Goal: Obtain resource: Download file/media

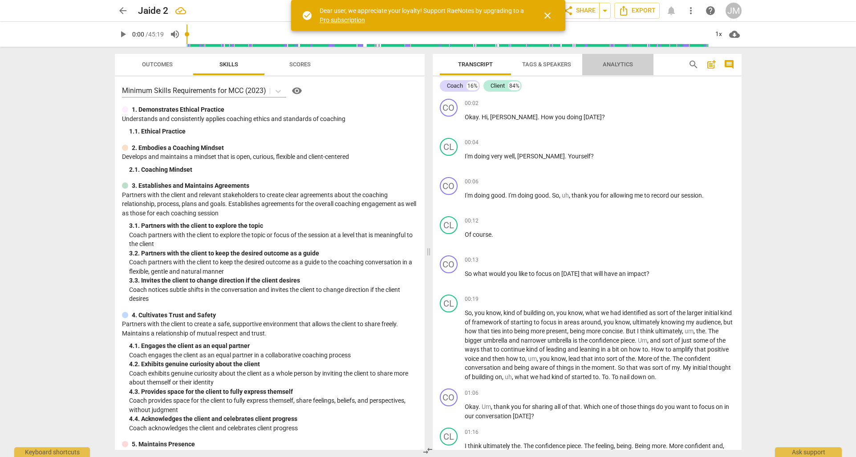
click at [621, 62] on span "Analytics" at bounding box center [618, 64] width 30 height 7
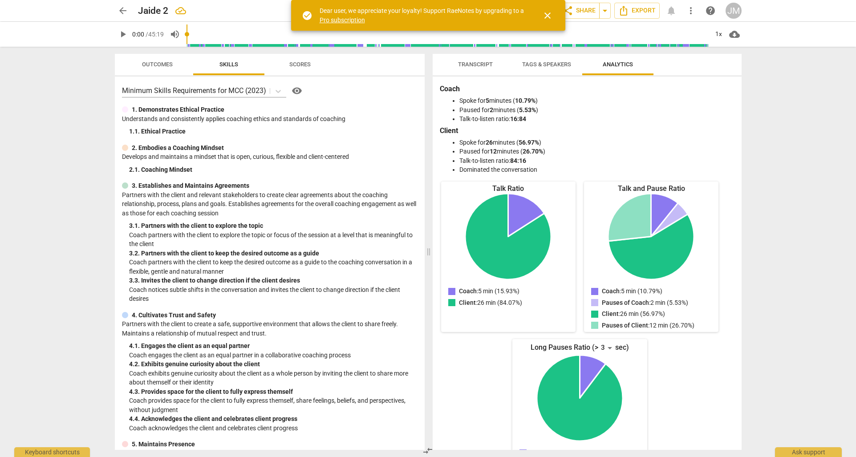
click at [300, 64] on span "Scores" at bounding box center [299, 64] width 21 height 7
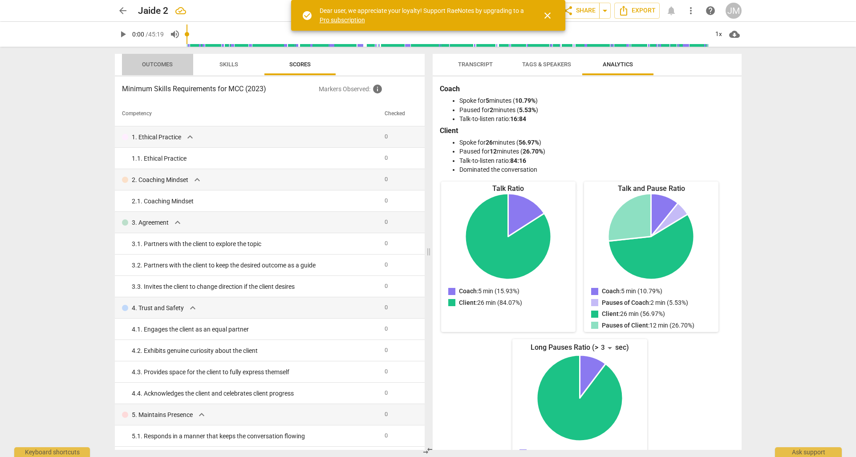
click at [157, 62] on span "Outcomes" at bounding box center [157, 64] width 31 height 7
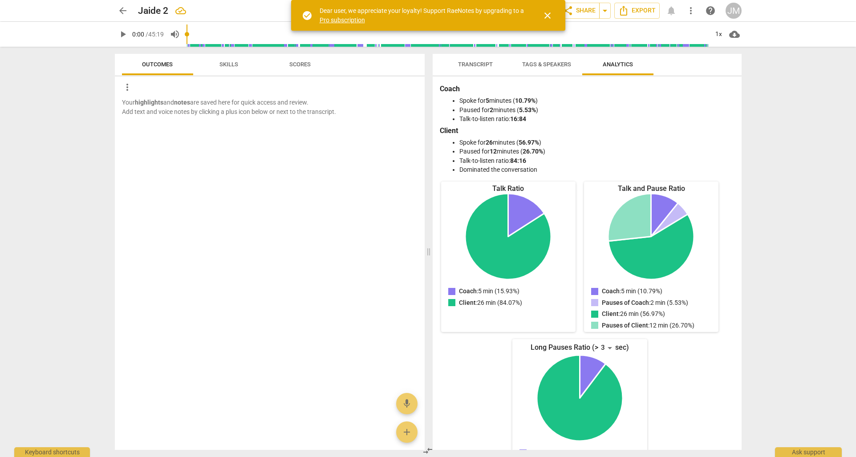
click at [223, 66] on span "Skills" at bounding box center [228, 64] width 19 height 7
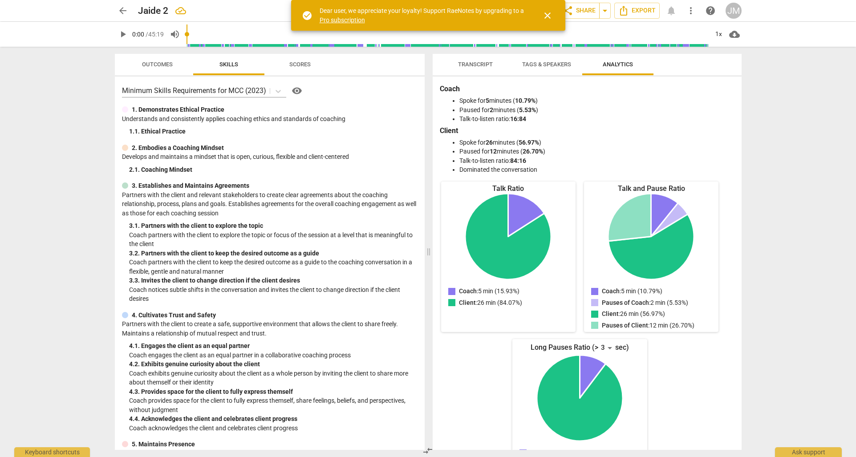
click at [551, 15] on span "close" at bounding box center [547, 15] width 11 height 11
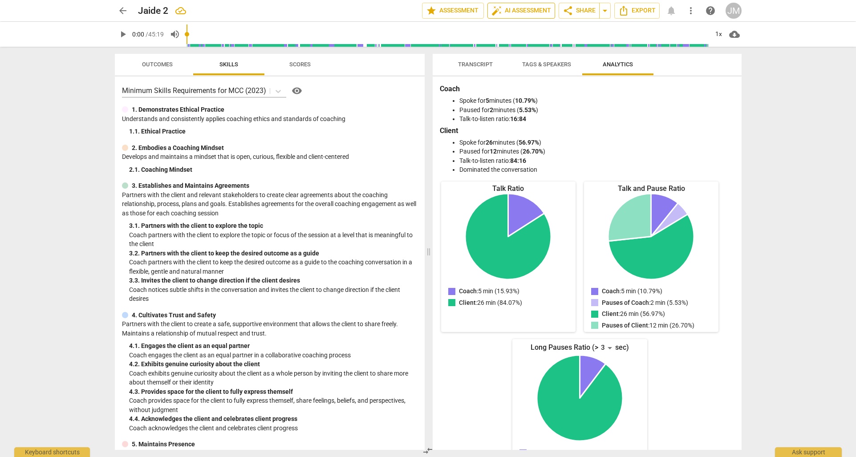
click at [513, 12] on span "auto_fix_high AI Assessment" at bounding box center [522, 10] width 60 height 11
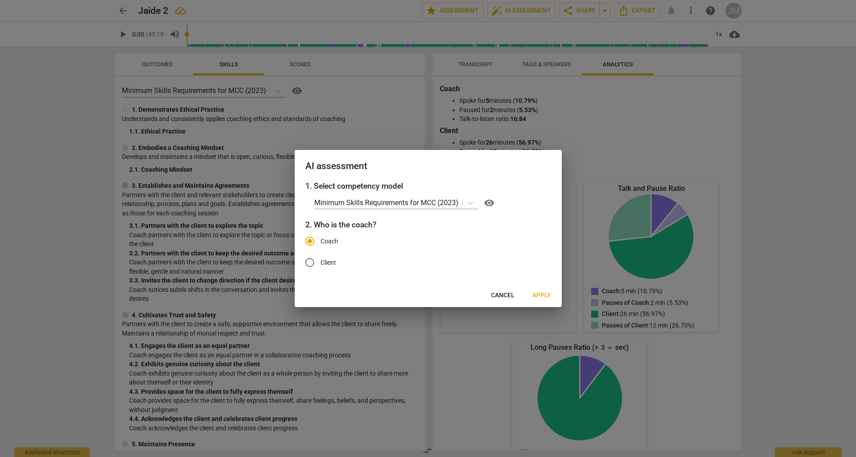
click at [545, 295] on span "Apply" at bounding box center [541, 295] width 19 height 9
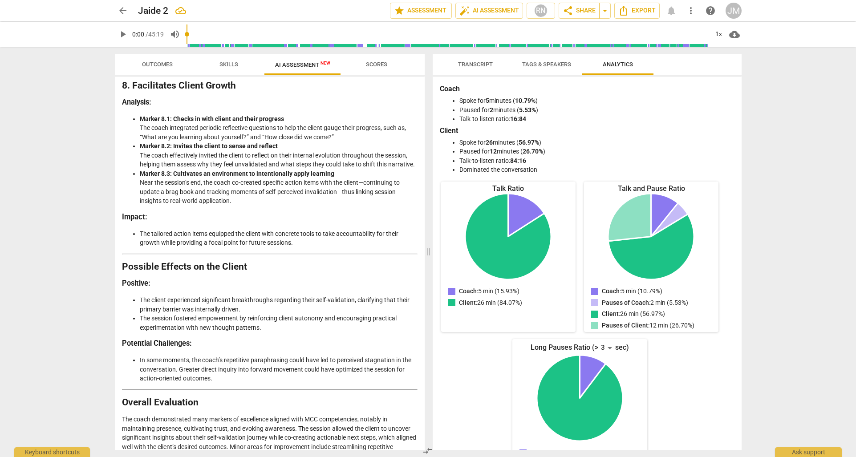
scroll to position [1512, 0]
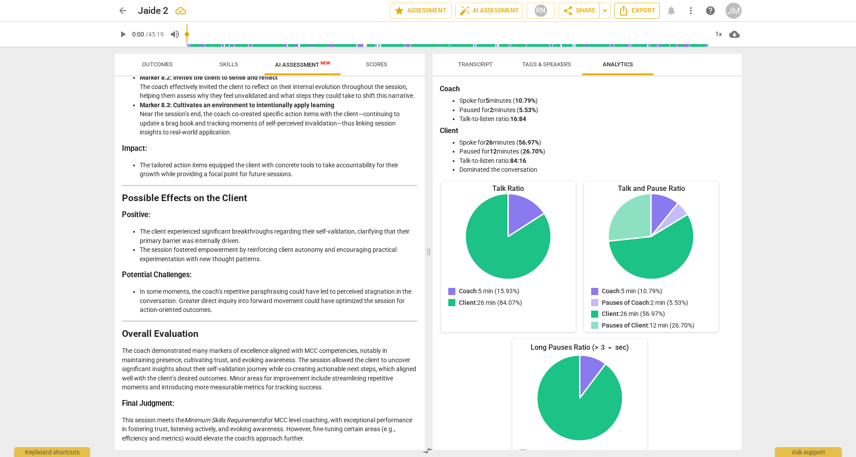
click at [629, 11] on span "Export" at bounding box center [636, 10] width 37 height 11
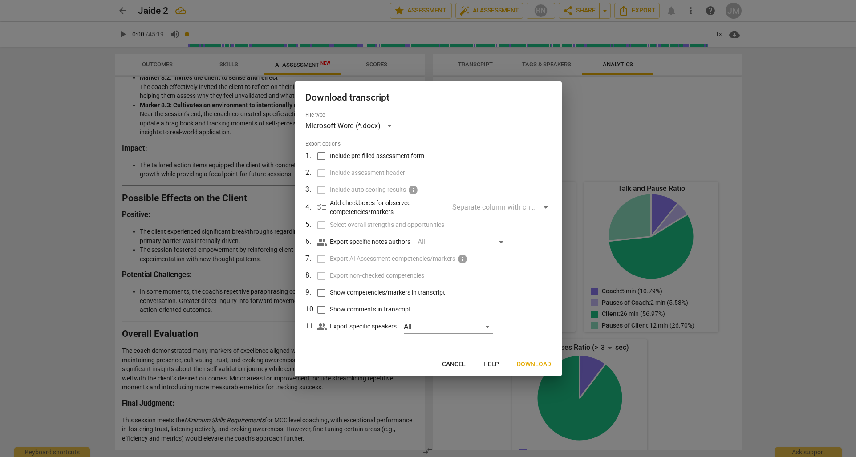
drag, startPoint x: 407, startPoint y: 93, endPoint x: 508, endPoint y: 93, distance: 100.6
click at [511, 92] on h2 "Download transcript" at bounding box center [428, 97] width 246 height 11
click at [542, 365] on span "Download" at bounding box center [534, 364] width 34 height 9
